Goal: Find specific page/section: Find specific page/section

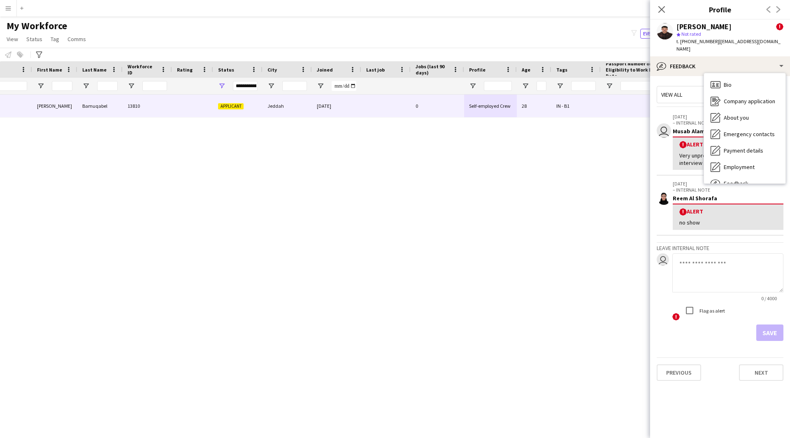
scroll to position [0, 100]
click at [661, 15] on div "Close pop-in" at bounding box center [661, 9] width 23 height 19
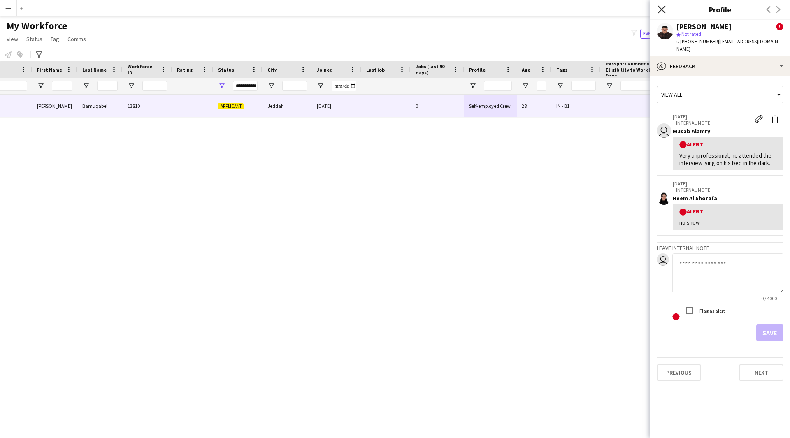
click at [661, 12] on icon "Close pop-in" at bounding box center [662, 9] width 8 height 8
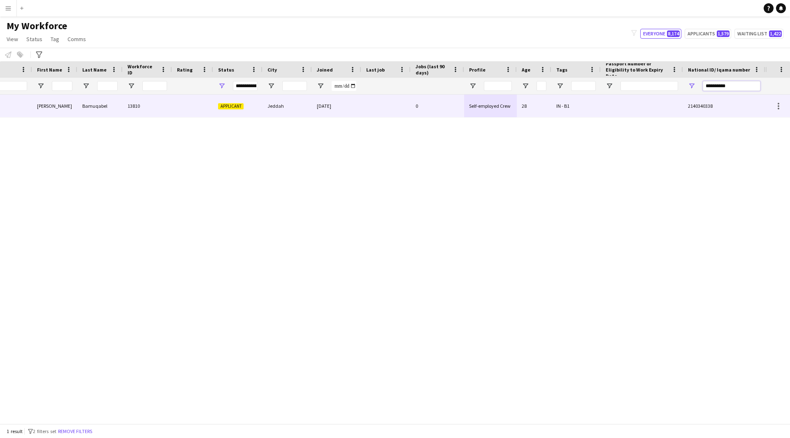
drag, startPoint x: 739, startPoint y: 85, endPoint x: 615, endPoint y: 101, distance: 124.4
click at [615, 101] on div "Workforce Details Profile Data Photo Full Name First Name !" at bounding box center [395, 242] width 790 height 362
paste input "National ID/ Iqama number Filter Input"
type input "**********"
click at [584, 107] on div "1.1 Based in [GEOGRAPHIC_DATA], [GEOGRAPHIC_DATA] Phase 1 - HG" at bounding box center [575, 106] width 49 height 23
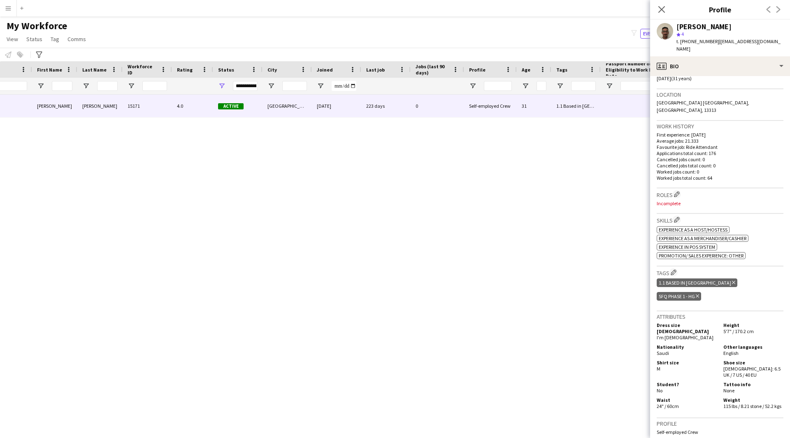
scroll to position [0, 0]
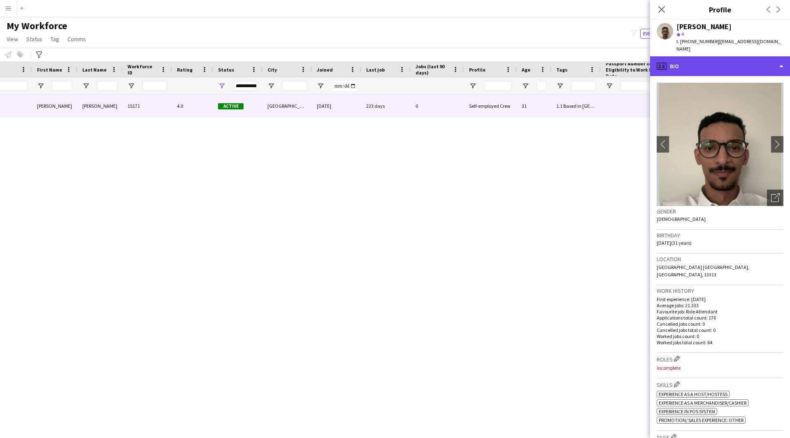
click at [705, 65] on div "profile Bio" at bounding box center [720, 66] width 140 height 20
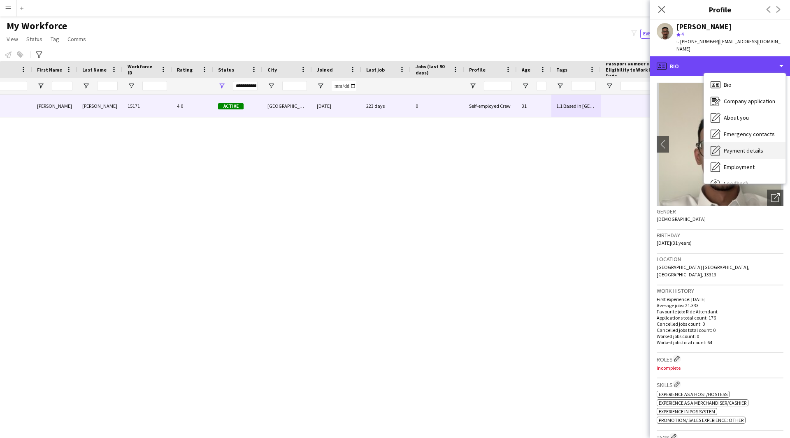
scroll to position [28, 0]
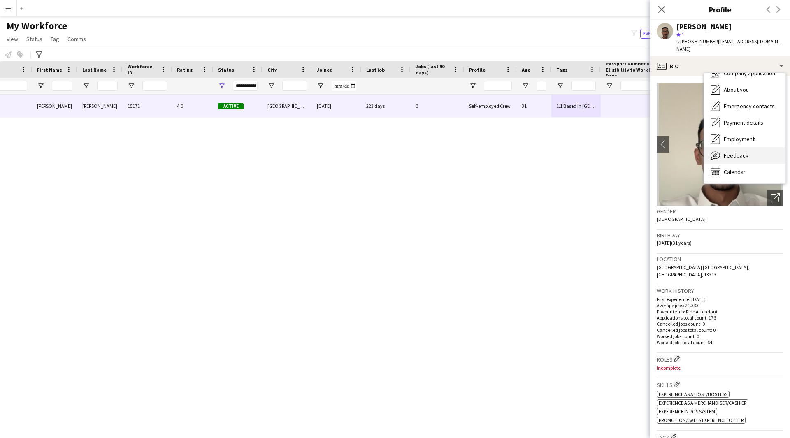
click at [740, 152] on span "Feedback" at bounding box center [736, 155] width 25 height 7
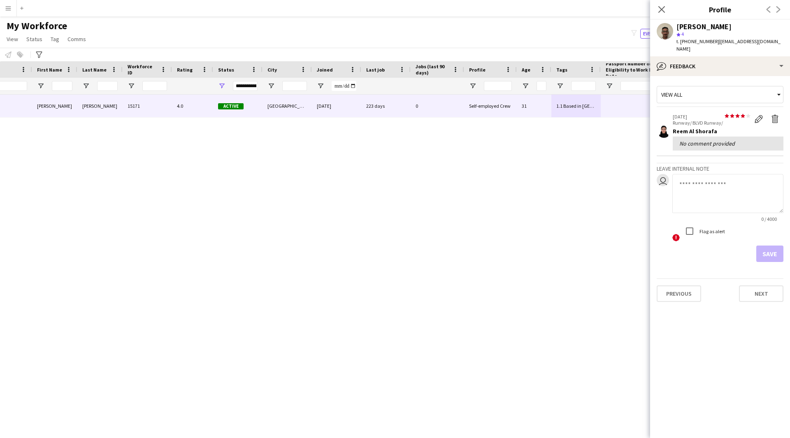
drag, startPoint x: 734, startPoint y: 140, endPoint x: 738, endPoint y: 142, distance: 5.0
click at [738, 142] on div "No comment provided" at bounding box center [728, 144] width 111 height 14
click at [746, 140] on div "No comment provided" at bounding box center [728, 143] width 98 height 7
click at [673, 31] on div "[PERSON_NAME] star 4 t. [PHONE_NUMBER] | [EMAIL_ADDRESS][DOMAIN_NAME]" at bounding box center [720, 38] width 140 height 37
click at [707, 58] on div "bubble-pencil Feedback" at bounding box center [720, 66] width 140 height 20
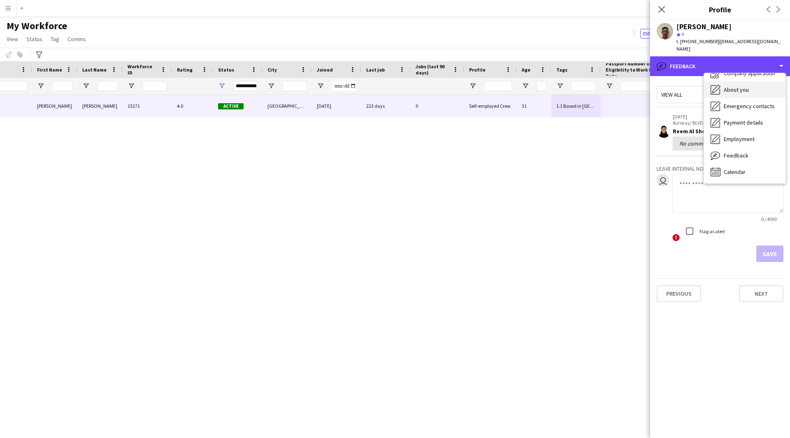
scroll to position [0, 0]
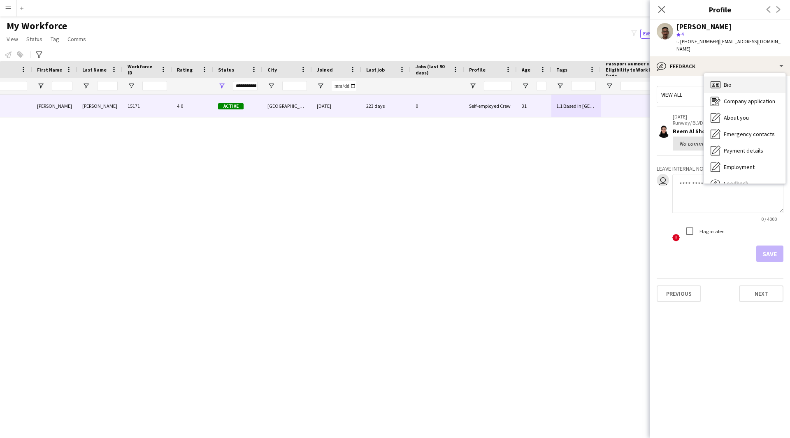
click at [734, 82] on div "Bio Bio" at bounding box center [744, 85] width 81 height 16
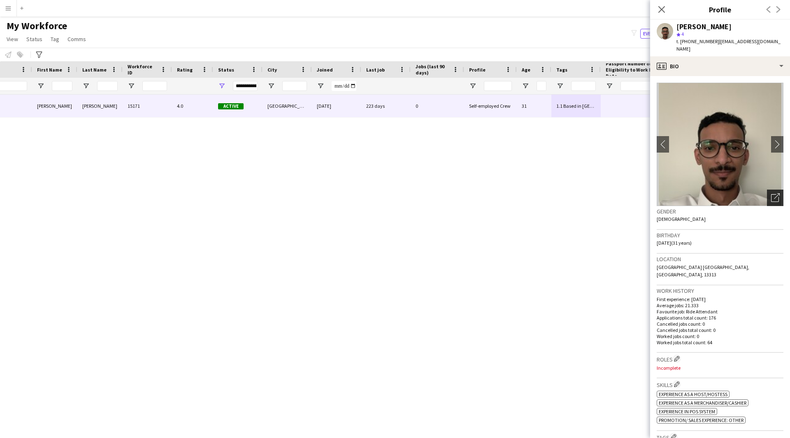
click at [771, 193] on icon "Open photos pop-in" at bounding box center [775, 197] width 9 height 9
